Goal: Task Accomplishment & Management: Use online tool/utility

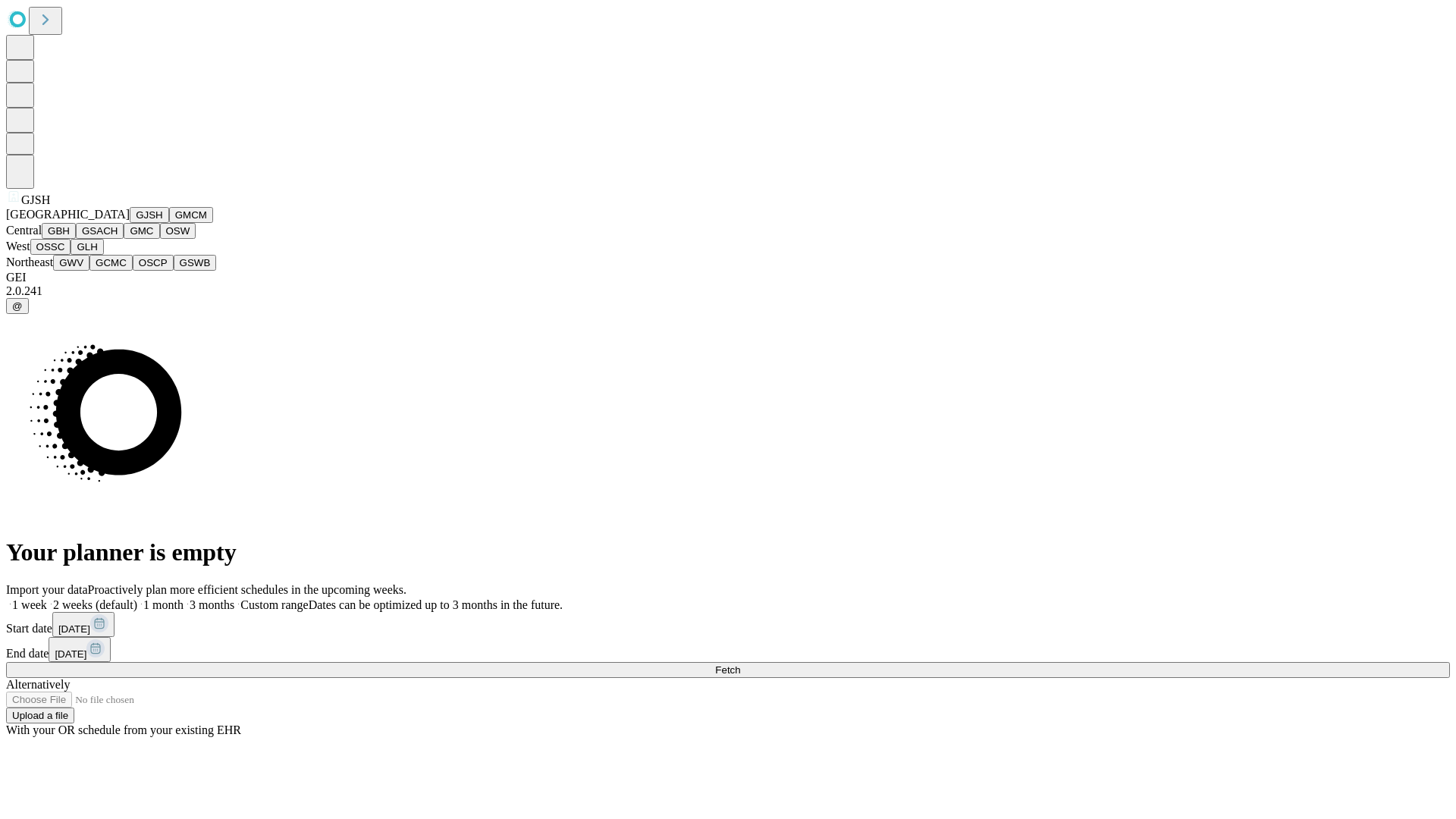
click at [130, 223] on button "GJSH" at bounding box center [150, 214] width 39 height 16
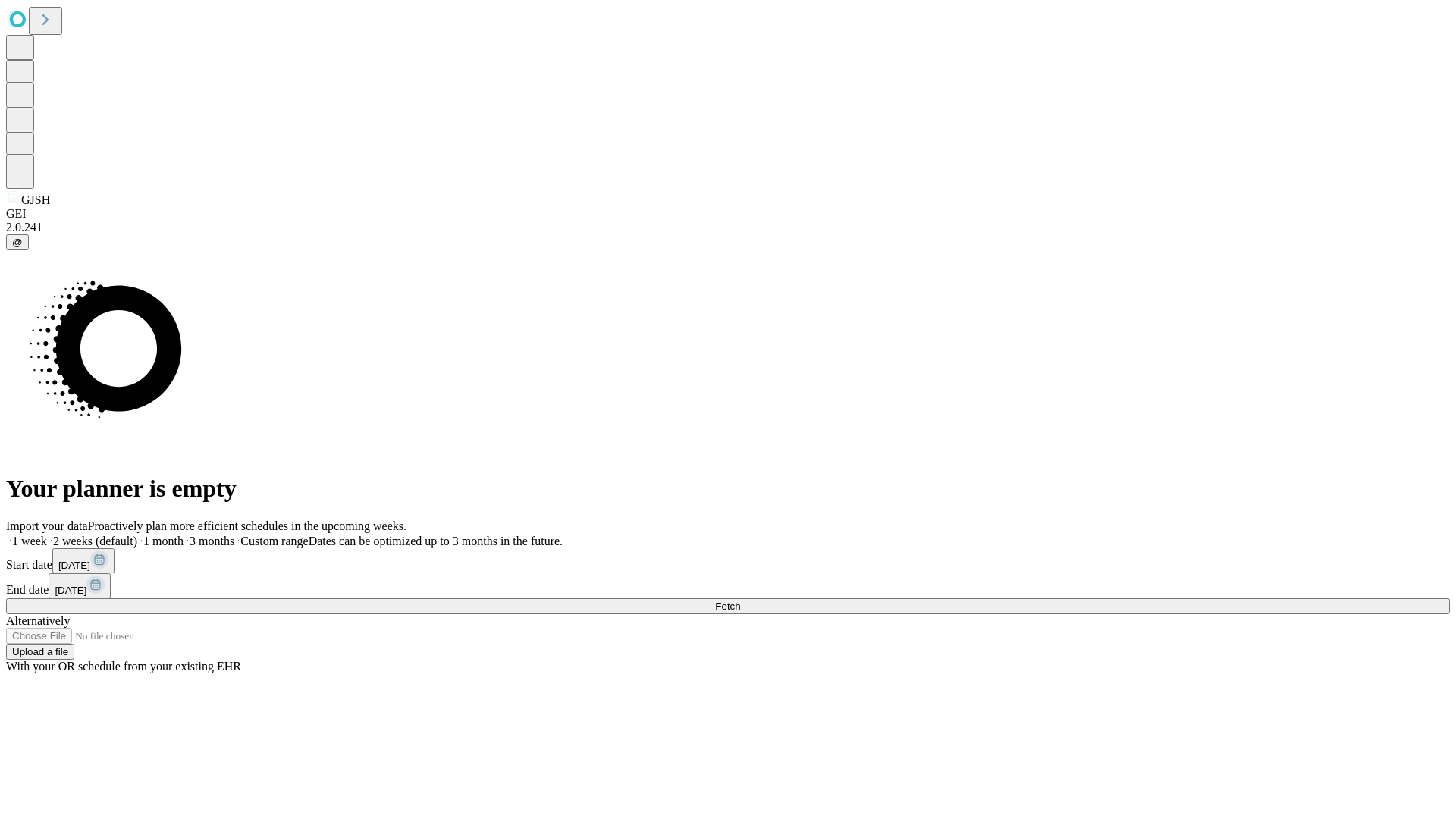
click at [47, 535] on label "1 week" at bounding box center [26, 541] width 41 height 13
click at [740, 600] on span "Fetch" at bounding box center [727, 606] width 25 height 11
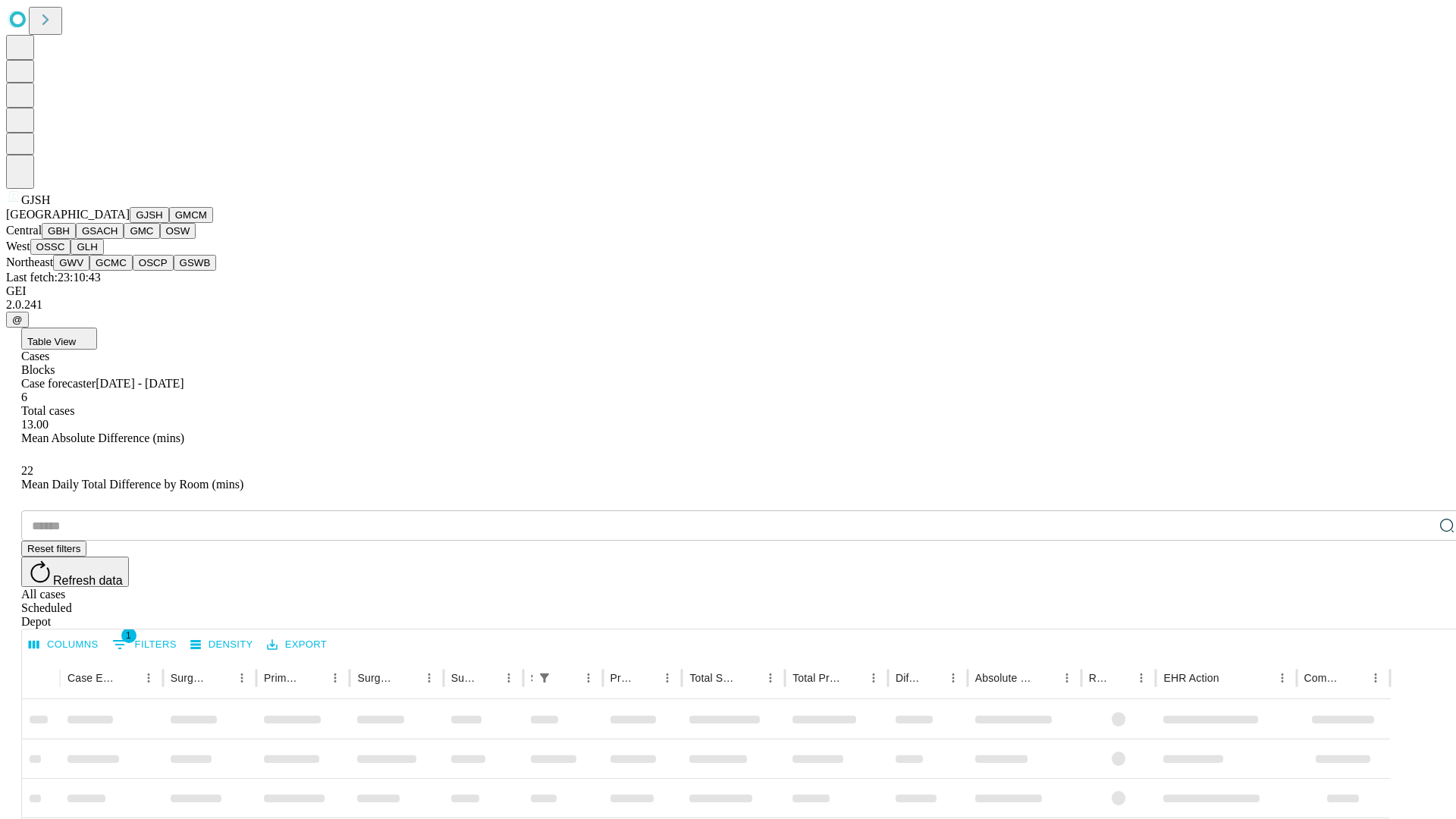
click at [169, 223] on button "GMCM" at bounding box center [191, 214] width 44 height 16
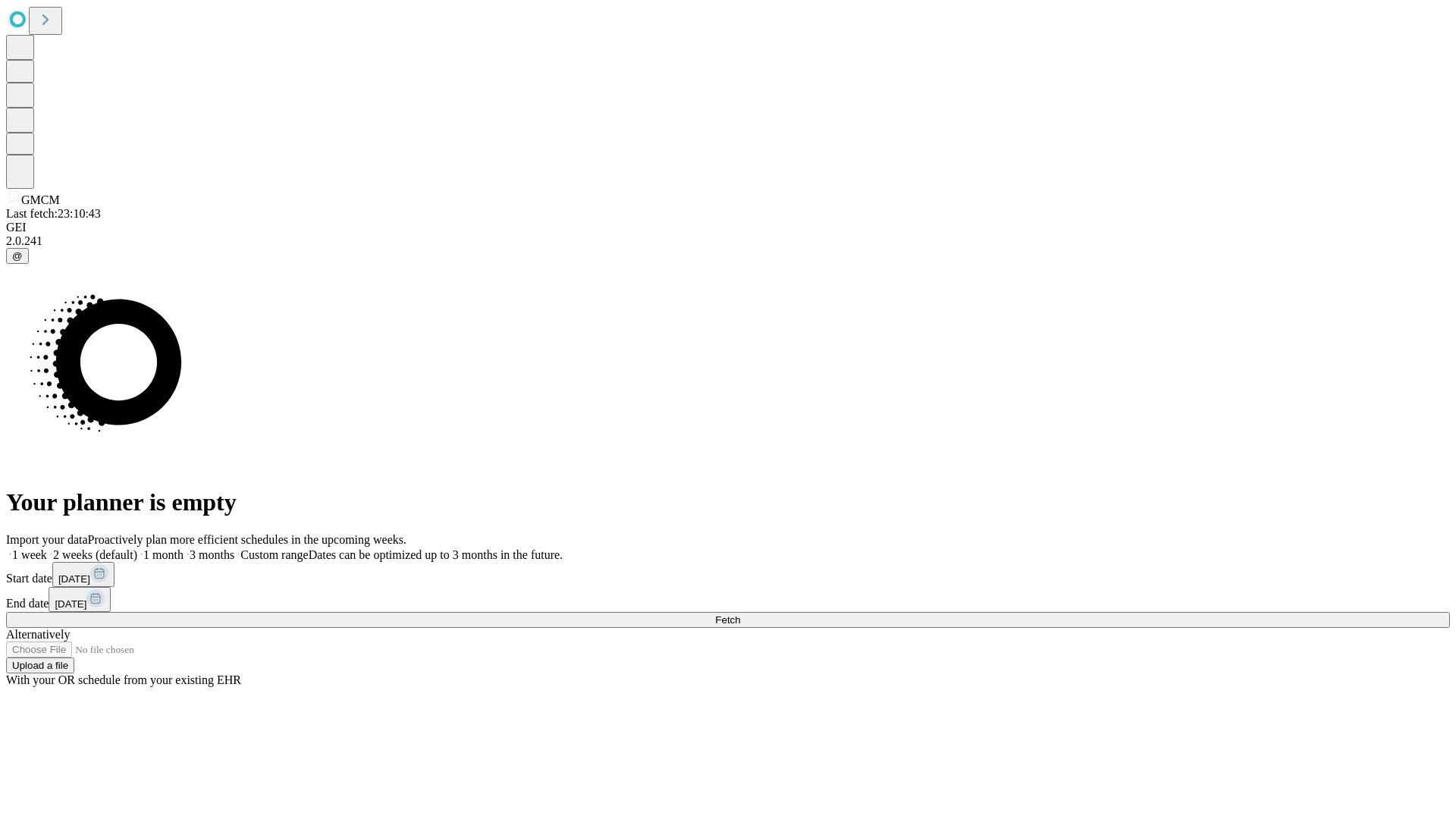
click at [47, 549] on label "1 week" at bounding box center [26, 555] width 41 height 13
click at [740, 614] on span "Fetch" at bounding box center [727, 620] width 25 height 11
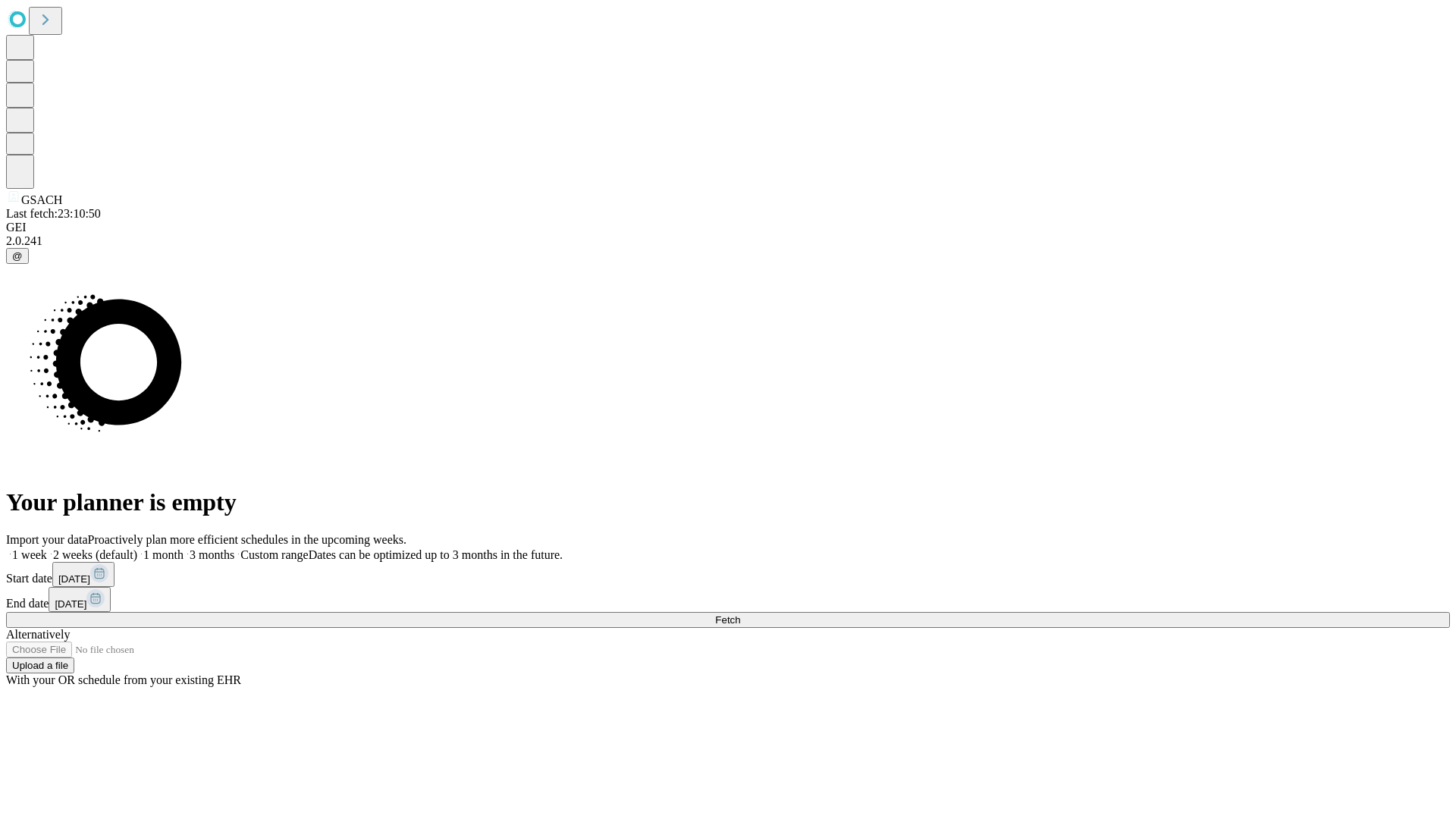
click at [47, 549] on label "1 week" at bounding box center [26, 555] width 41 height 13
click at [740, 614] on span "Fetch" at bounding box center [727, 620] width 25 height 11
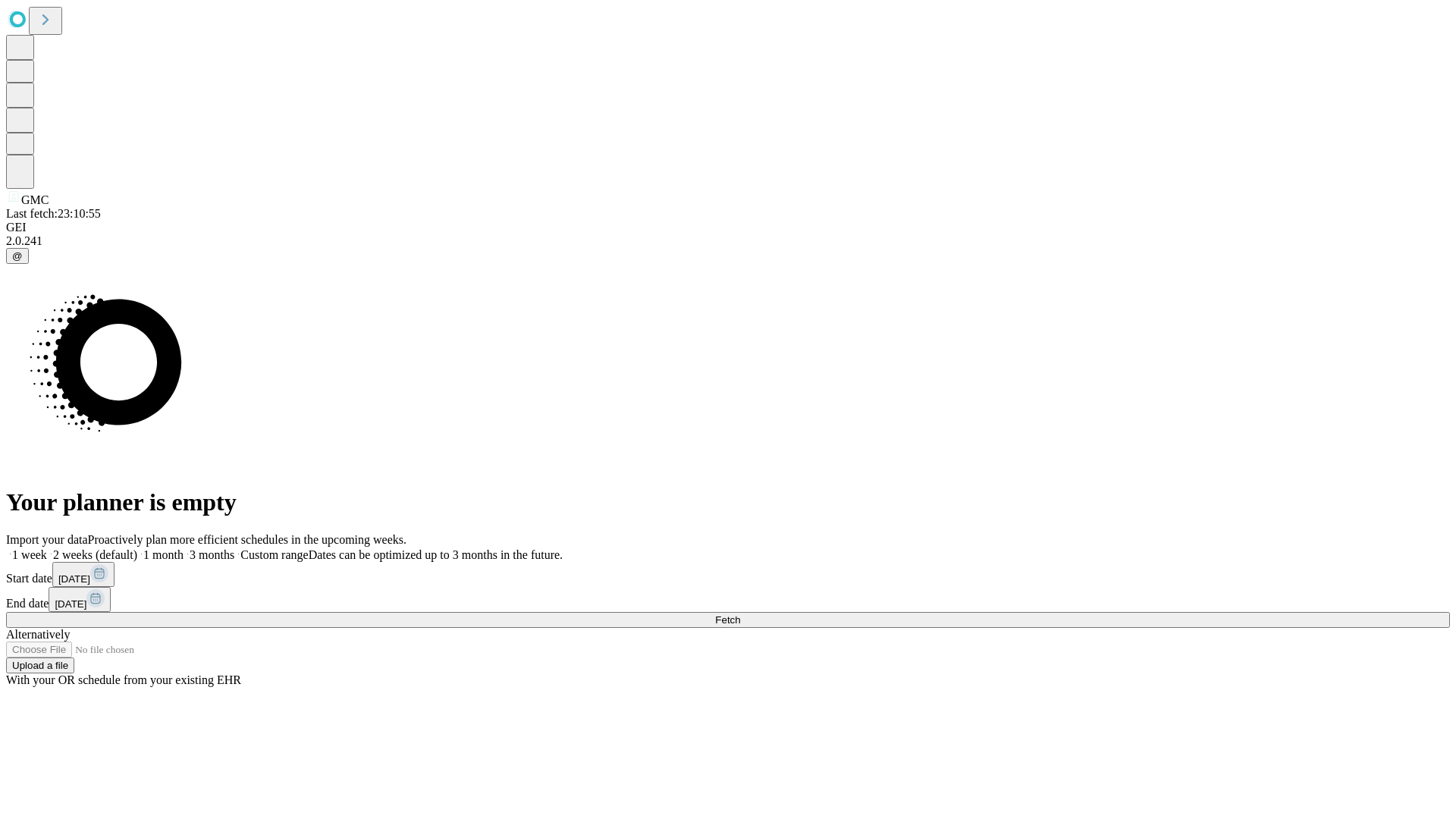
click at [47, 549] on label "1 week" at bounding box center [26, 555] width 41 height 13
click at [740, 614] on span "Fetch" at bounding box center [727, 620] width 25 height 11
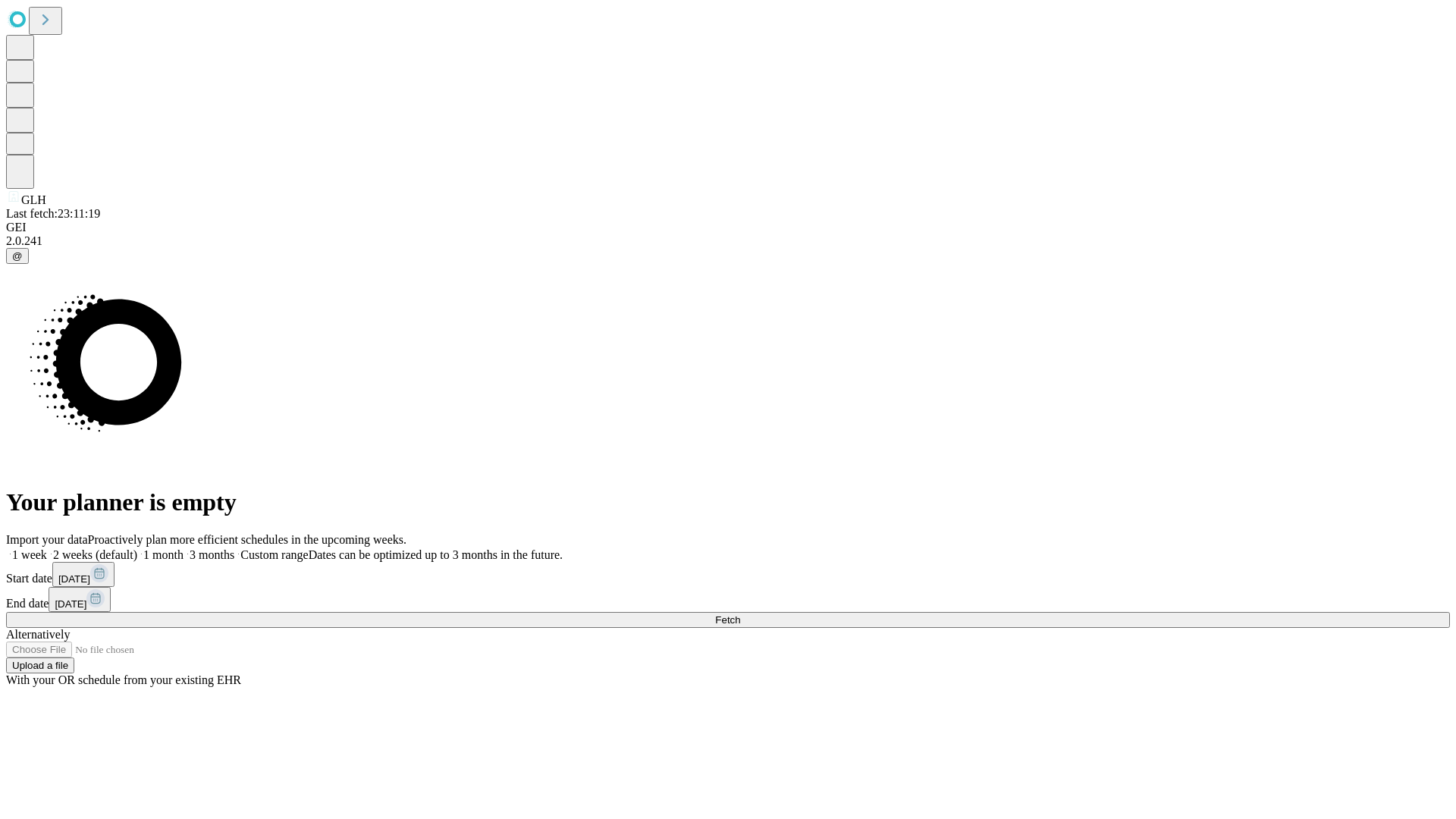
click at [47, 549] on label "1 week" at bounding box center [26, 555] width 41 height 13
click at [740, 614] on span "Fetch" at bounding box center [727, 620] width 25 height 11
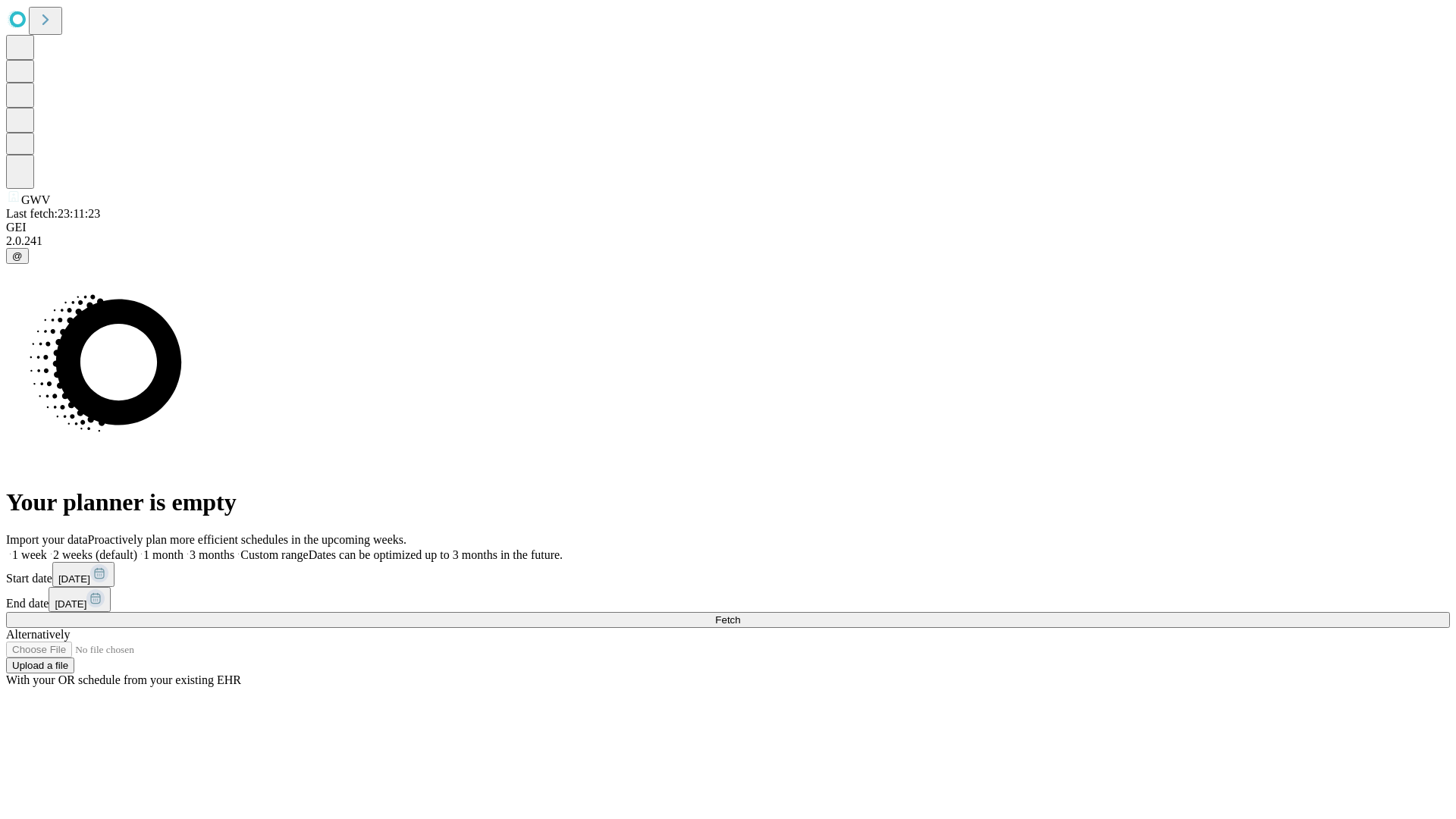
click at [47, 549] on label "1 week" at bounding box center [26, 555] width 41 height 13
click at [740, 614] on span "Fetch" at bounding box center [727, 620] width 25 height 11
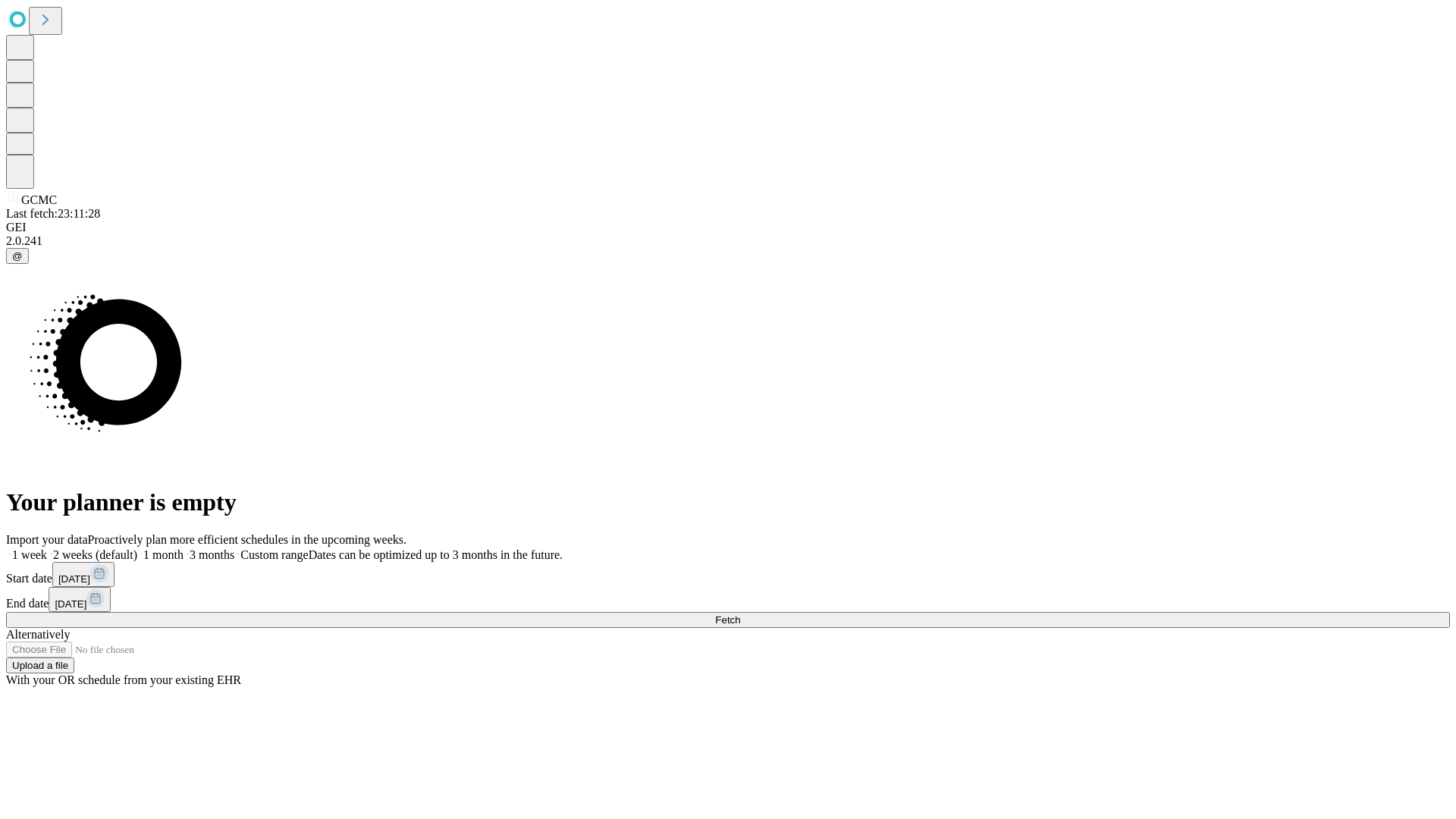
click at [47, 549] on label "1 week" at bounding box center [26, 555] width 41 height 13
click at [740, 614] on span "Fetch" at bounding box center [727, 620] width 25 height 11
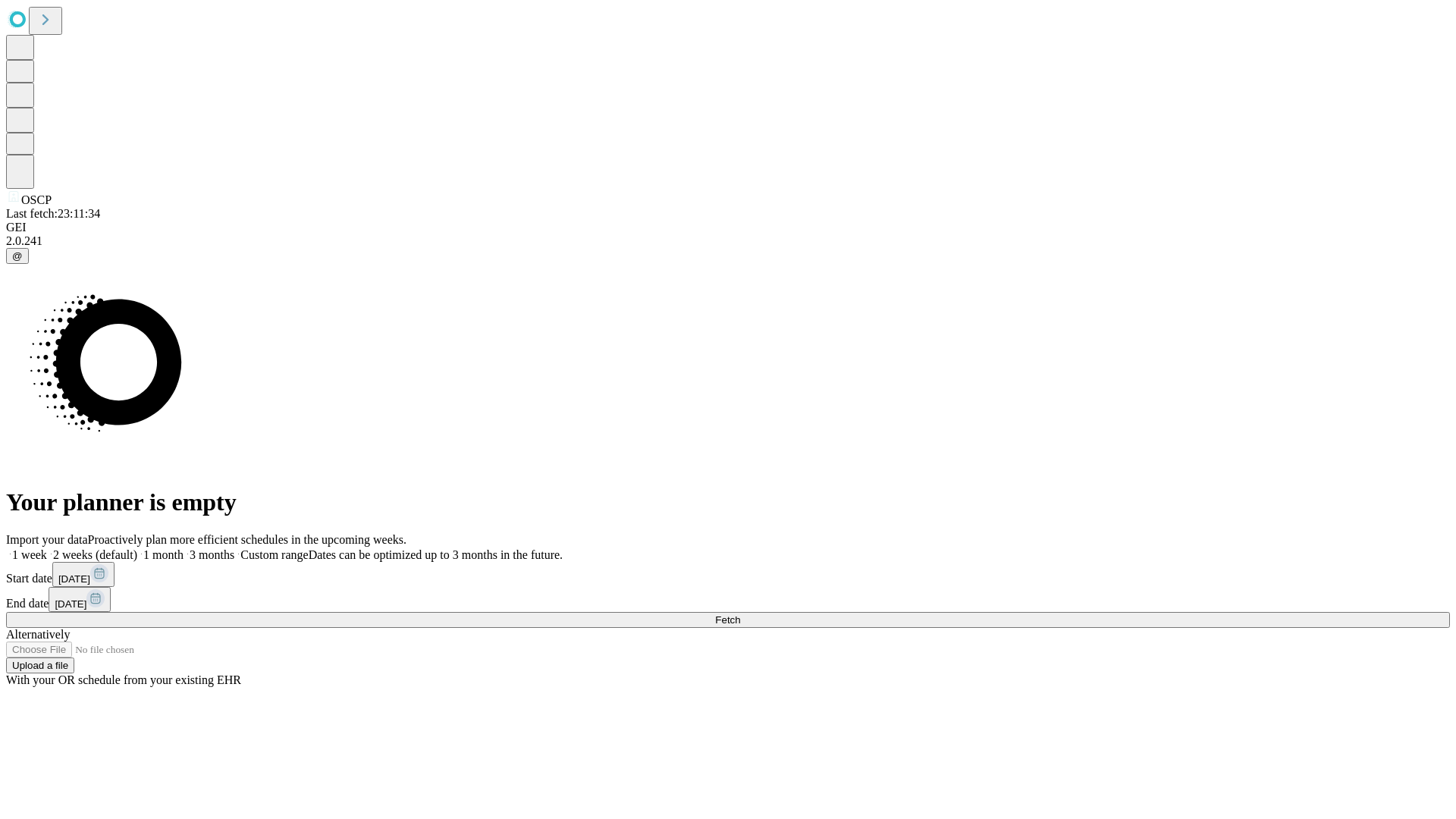
click at [47, 549] on label "1 week" at bounding box center [26, 555] width 41 height 13
click at [740, 614] on span "Fetch" at bounding box center [727, 620] width 25 height 11
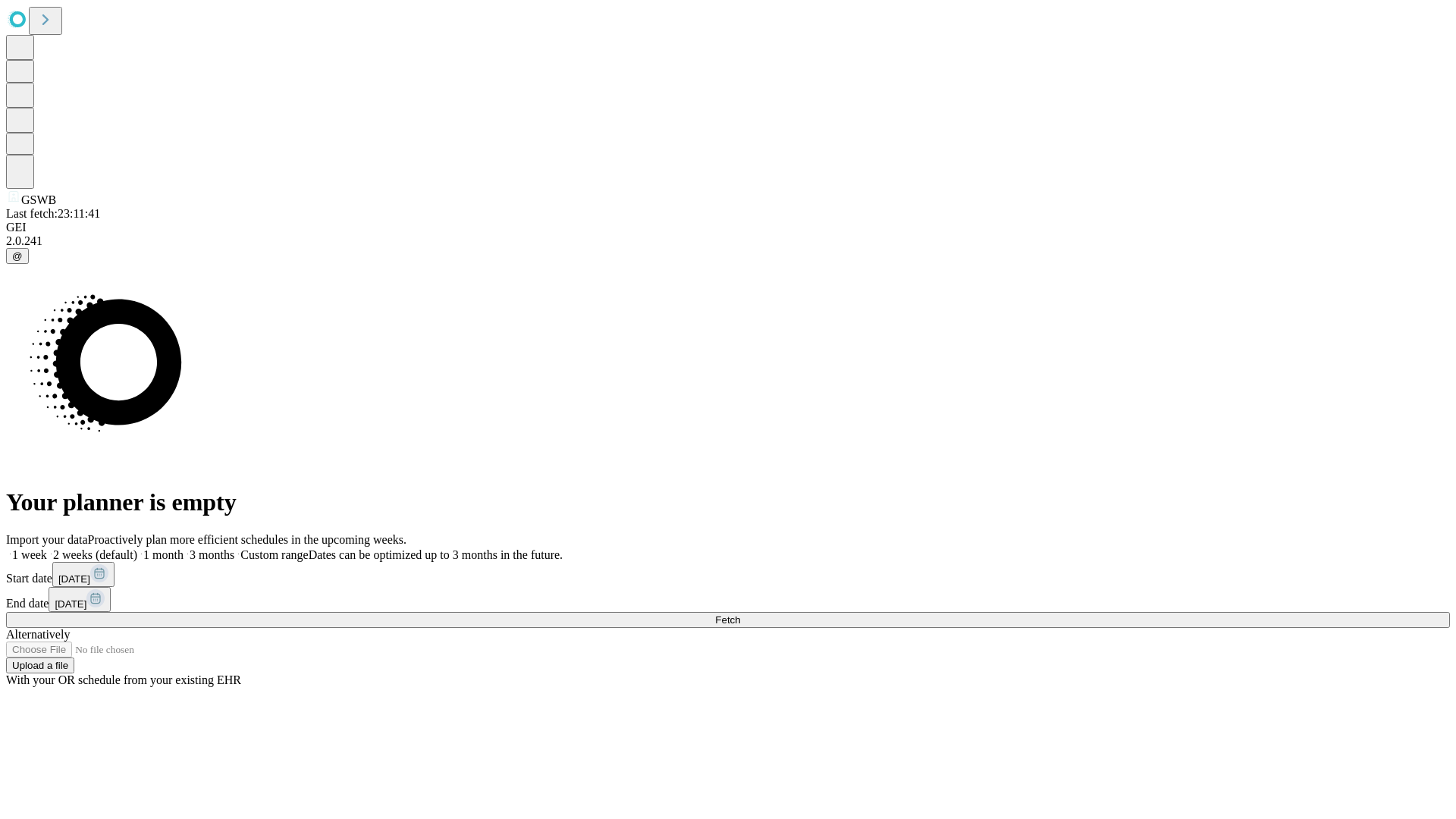
click at [47, 549] on label "1 week" at bounding box center [26, 555] width 41 height 13
click at [740, 614] on span "Fetch" at bounding box center [727, 620] width 25 height 11
